Goal: Task Accomplishment & Management: Manage account settings

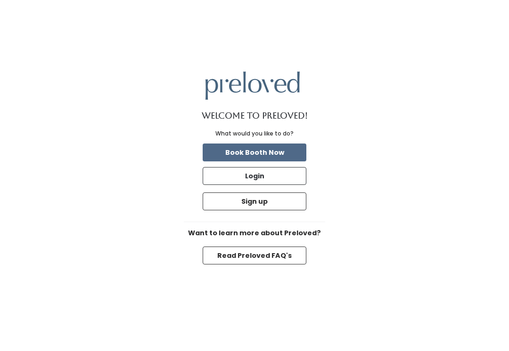
click at [281, 185] on button "Login" at bounding box center [255, 176] width 104 height 18
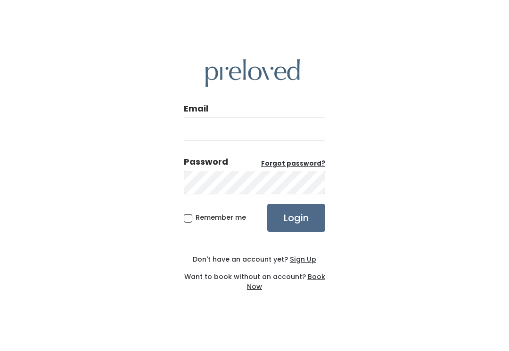
click at [274, 135] on input "Email" at bounding box center [254, 129] width 141 height 24
type input "provo.store@preloved.love"
click at [296, 228] on input "Login" at bounding box center [296, 218] width 58 height 28
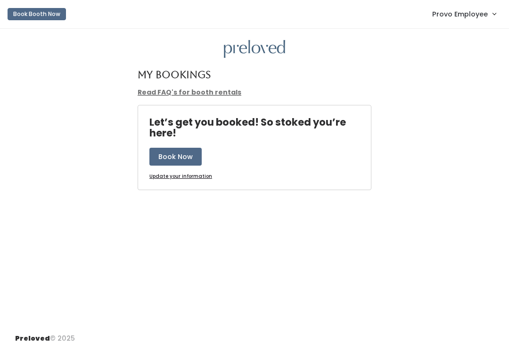
click at [456, 24] on link "Provo Employee" at bounding box center [463, 14] width 82 height 20
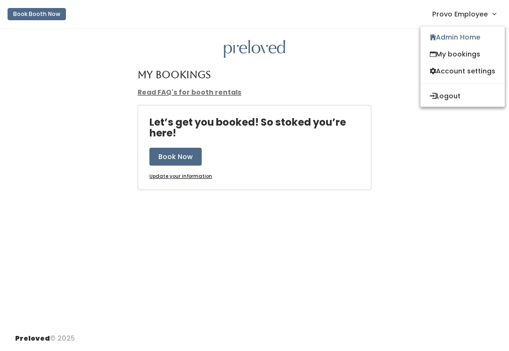
click at [480, 38] on link "Admin Home" at bounding box center [462, 37] width 84 height 17
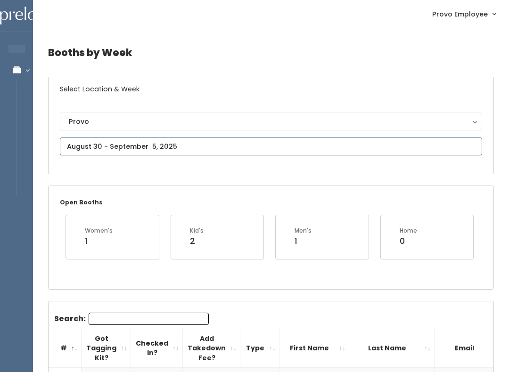
click at [235, 148] on input "text" at bounding box center [271, 147] width 422 height 18
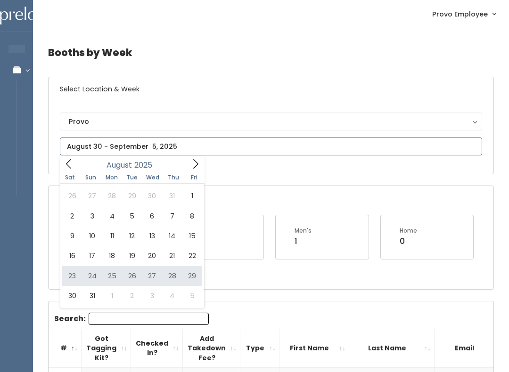
type input "August 23 to August 29"
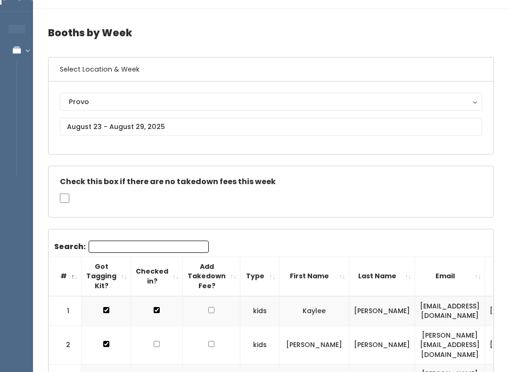
scroll to position [11, 0]
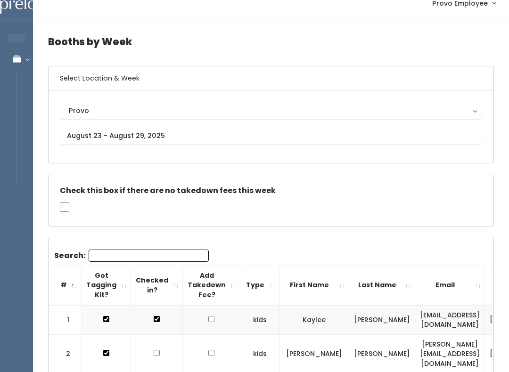
click at [174, 252] on input "Search:" at bounding box center [149, 256] width 120 height 12
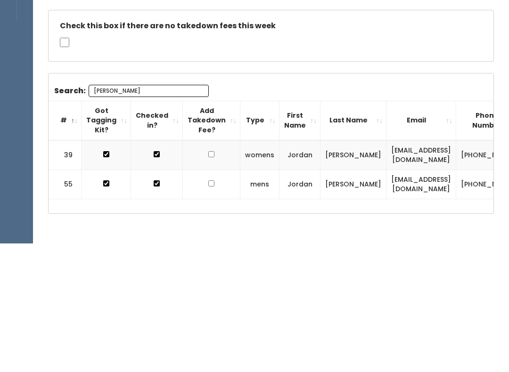
scroll to position [47, 0]
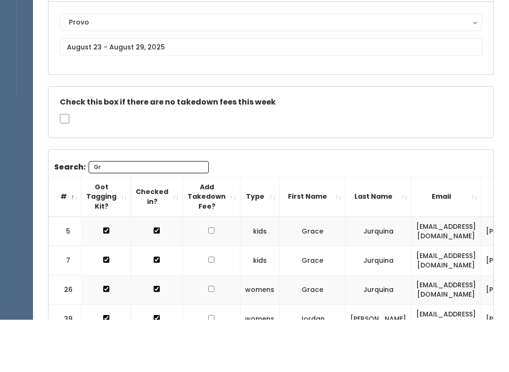
type input "G"
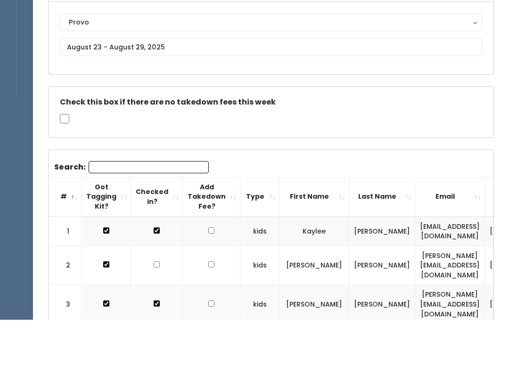
scroll to position [99, 0]
